Goal: Task Accomplishment & Management: Manage account settings

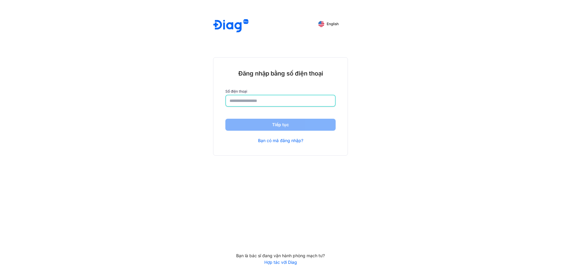
click at [240, 101] on input "number" at bounding box center [281, 100] width 102 height 11
type input "**********"
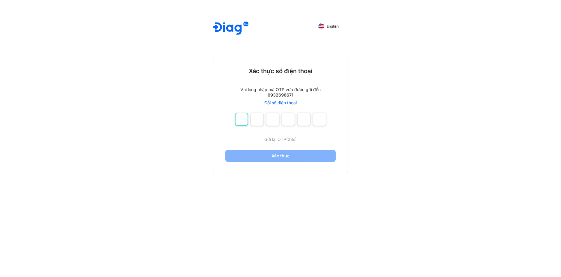
click at [243, 120] on input "number" at bounding box center [241, 119] width 13 height 13
type input "*"
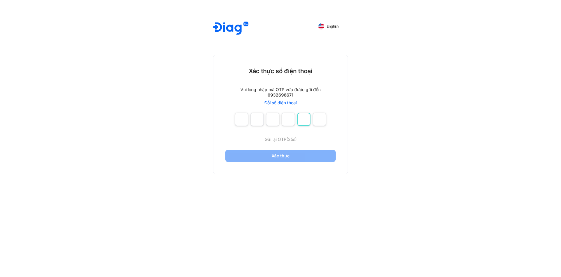
type input "*"
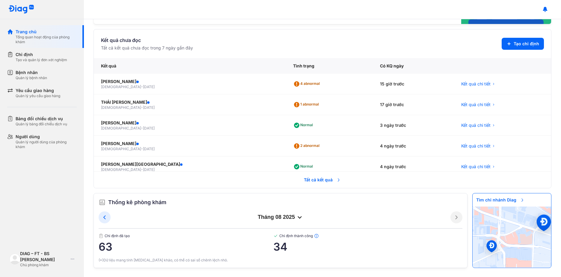
scroll to position [122, 0]
